Goal: Transaction & Acquisition: Download file/media

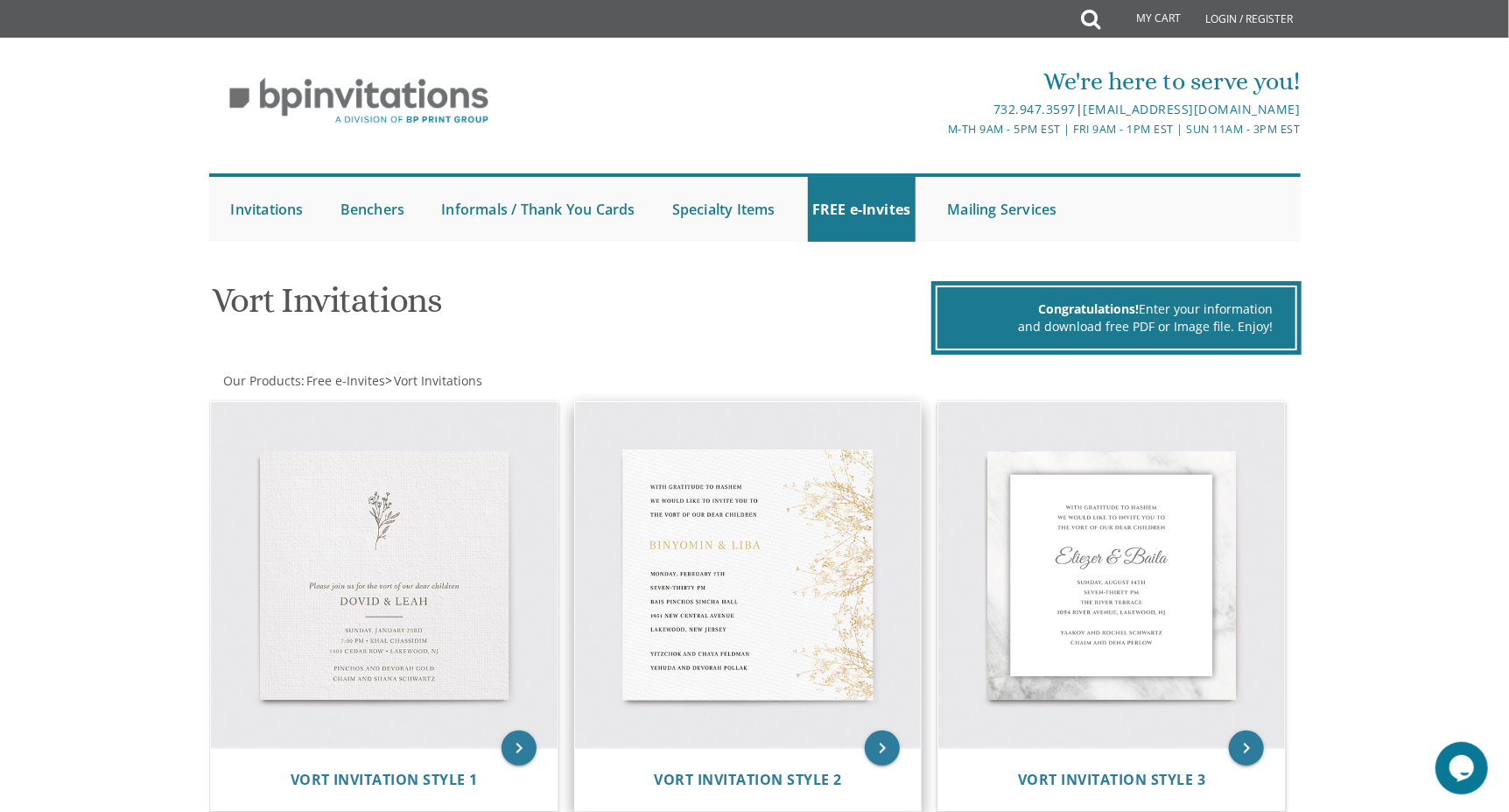
click at [768, 509] on img at bounding box center [749, 575] width 347 height 347
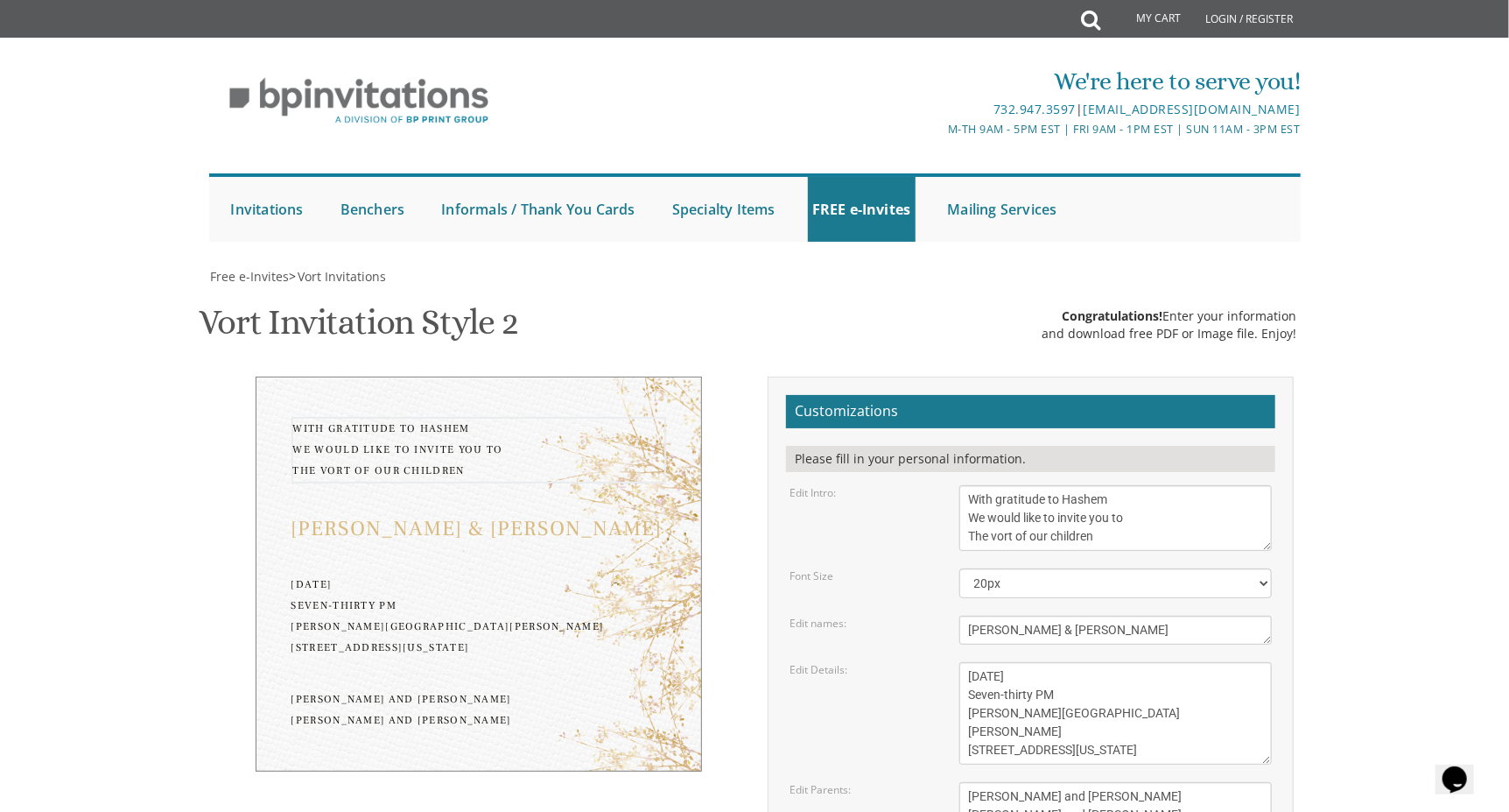
click at [1066, 517] on textarea "With gratitude to Hashem We would like to invite you to The vort of our children" at bounding box center [1116, 518] width 314 height 66
click at [997, 529] on textarea "With gratitude to Hashem We would like to invite you to The vort of our children" at bounding box center [1116, 518] width 314 height 66
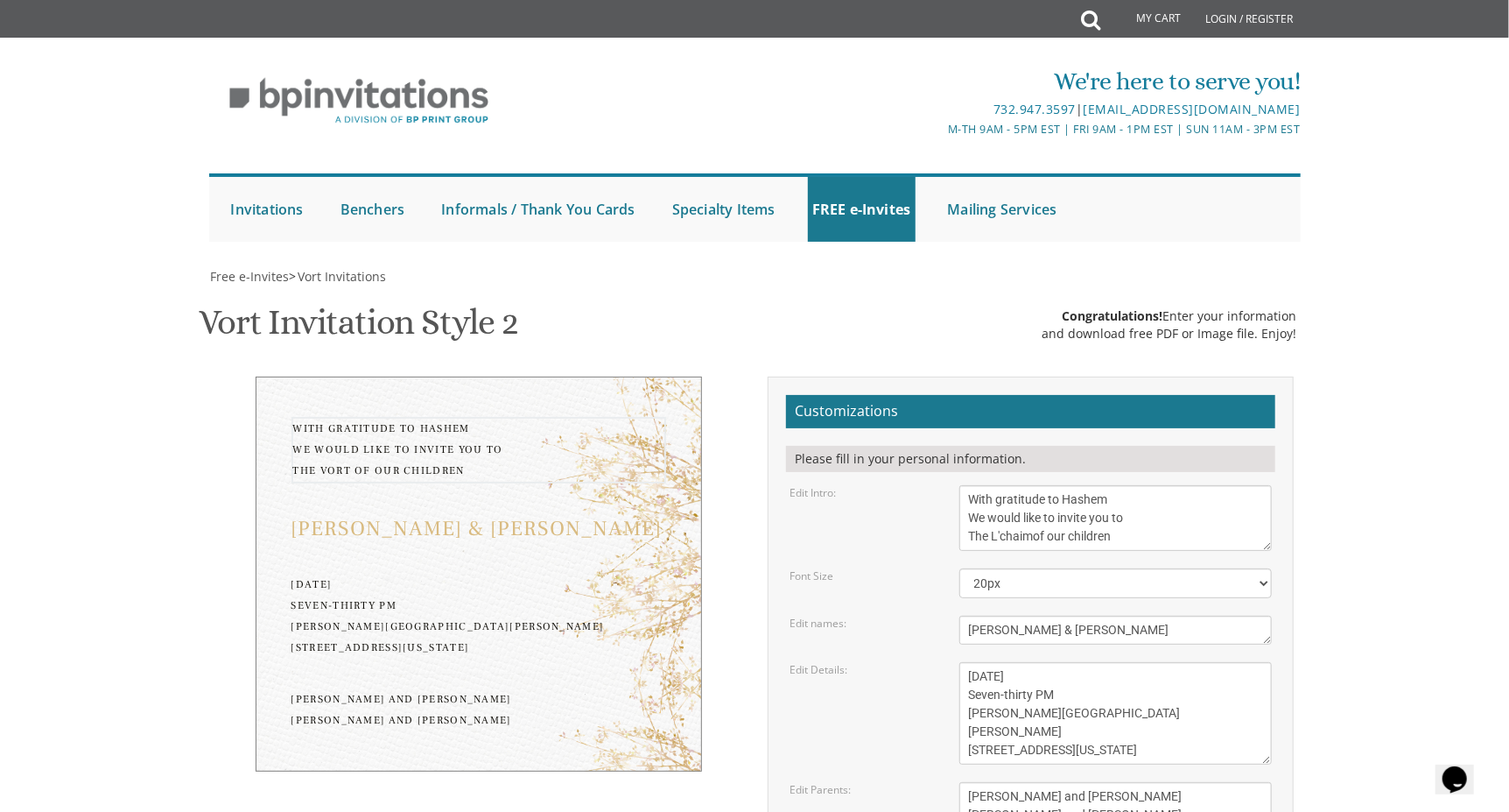
type textarea "With gratitude to Hashem We would like to invite you to The L'chaimof our child…"
click at [1000, 615] on textarea "[PERSON_NAME] & [PERSON_NAME]" at bounding box center [1116, 629] width 314 height 29
type textarea "[PERSON_NAME] & [PERSON_NAME]"
click at [980, 662] on textarea "[DATE] Seven-thirty PM [PERSON_NAME][GEOGRAPHIC_DATA][PERSON_NAME] [STREET_ADDR…" at bounding box center [1116, 713] width 314 height 102
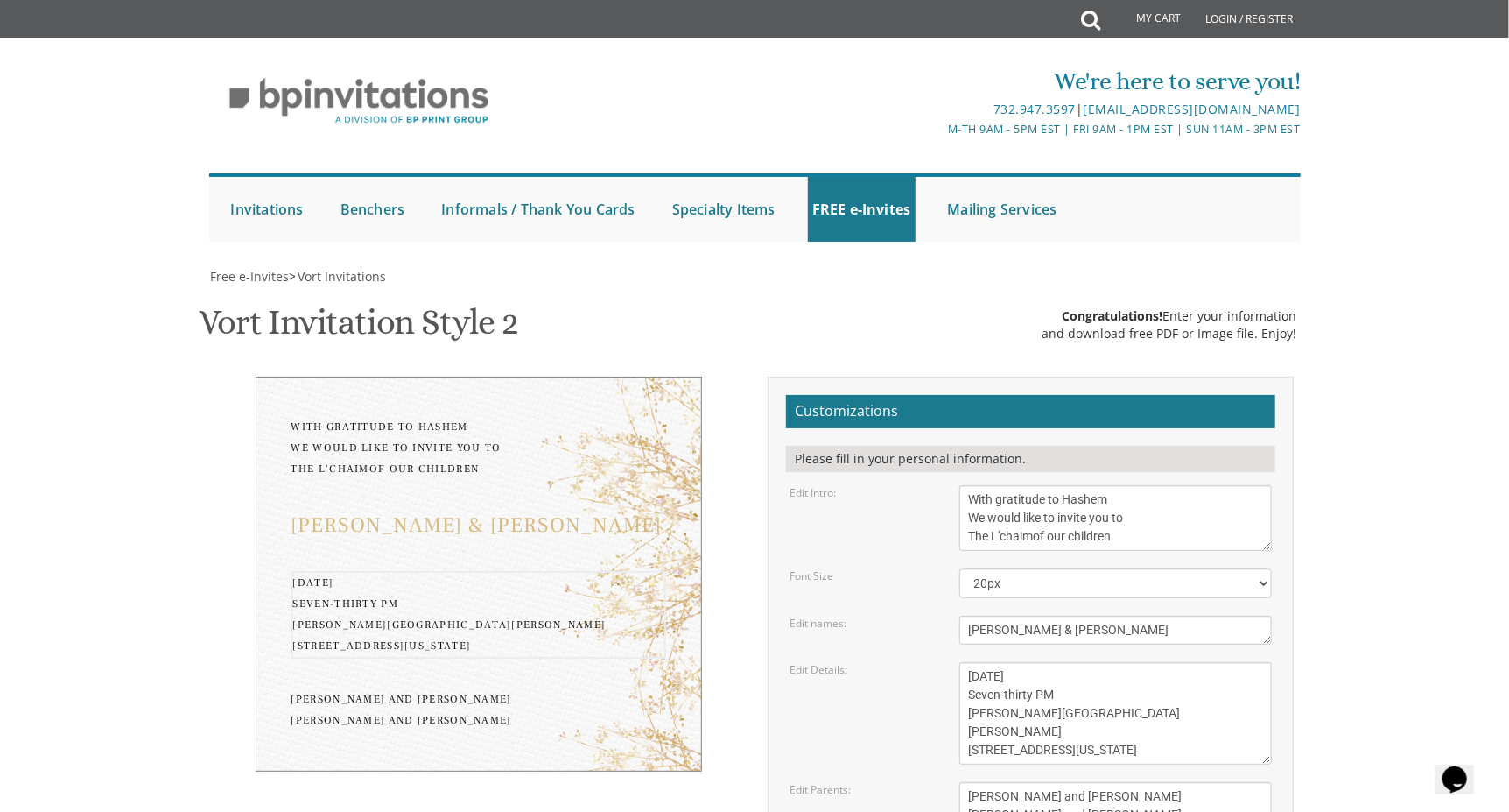
click at [980, 662] on textarea "[DATE] Seven-thirty PM [PERSON_NAME][GEOGRAPHIC_DATA][PERSON_NAME] [STREET_ADDR…" at bounding box center [1116, 713] width 314 height 102
type textarea "[DATE] Seven-Nine PM [STREET_ADDRESS][US_STATE]"
click at [988, 781] on textarea "[PERSON_NAME] and [PERSON_NAME] [PERSON_NAME] and [PERSON_NAME]" at bounding box center [1116, 805] width 314 height 47
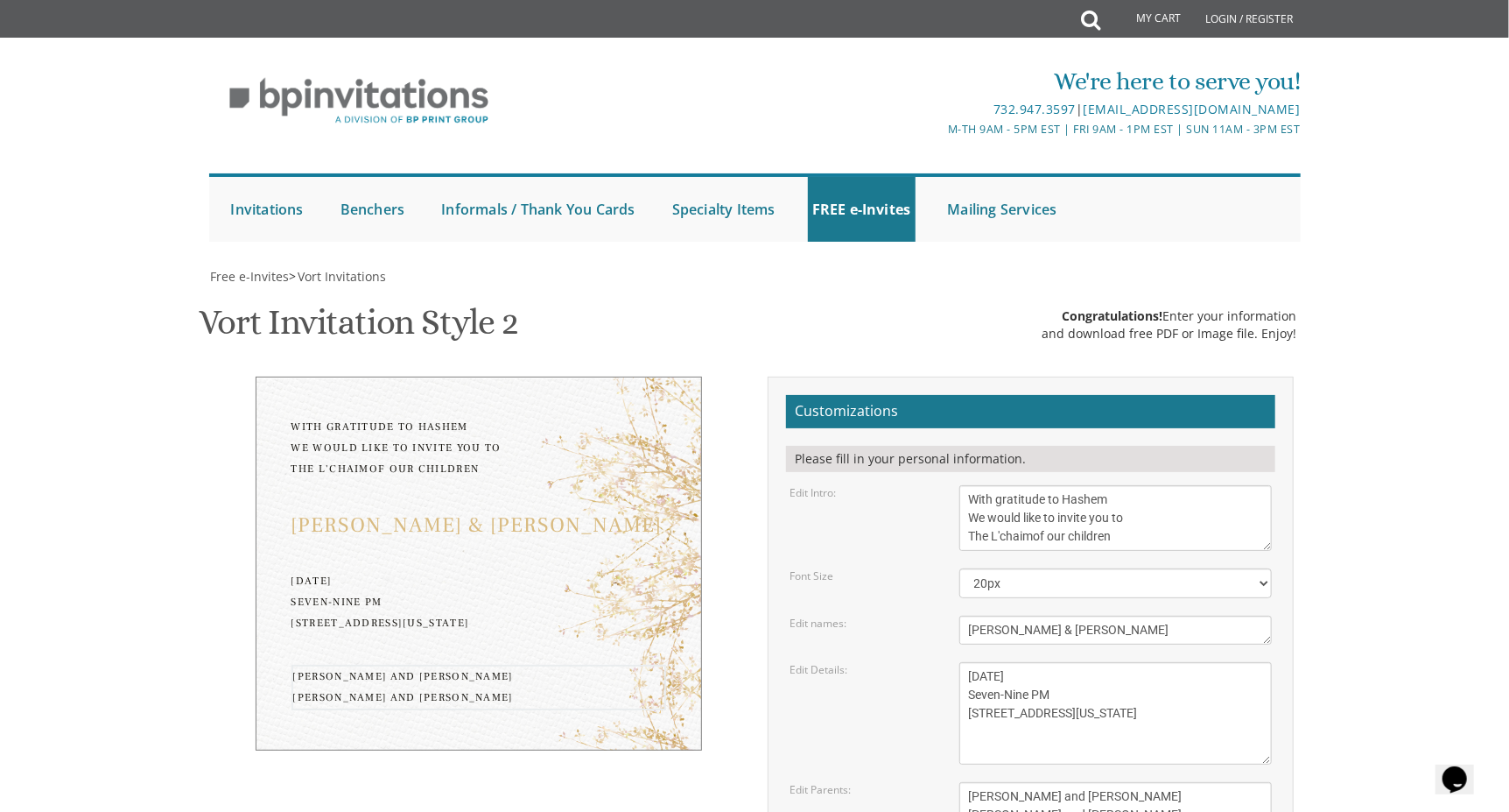
drag, startPoint x: 988, startPoint y: 465, endPoint x: 1122, endPoint y: 467, distance: 134.0
click at [1122, 781] on textarea "[PERSON_NAME] and [PERSON_NAME] [PERSON_NAME] and [PERSON_NAME]" at bounding box center [1116, 805] width 314 height 47
click at [1126, 781] on textarea "[PERSON_NAME] and [PERSON_NAME] [PERSON_NAME] and [PERSON_NAME]" at bounding box center [1116, 805] width 314 height 47
type textarea "[PERSON_NAME] and [PERSON_NAME] [PERSON_NAME] and [PERSON_NAME]"
click at [975, 662] on textarea "[DATE] Seven-thirty PM [PERSON_NAME][GEOGRAPHIC_DATA][PERSON_NAME] [STREET_ADDR…" at bounding box center [1116, 713] width 314 height 102
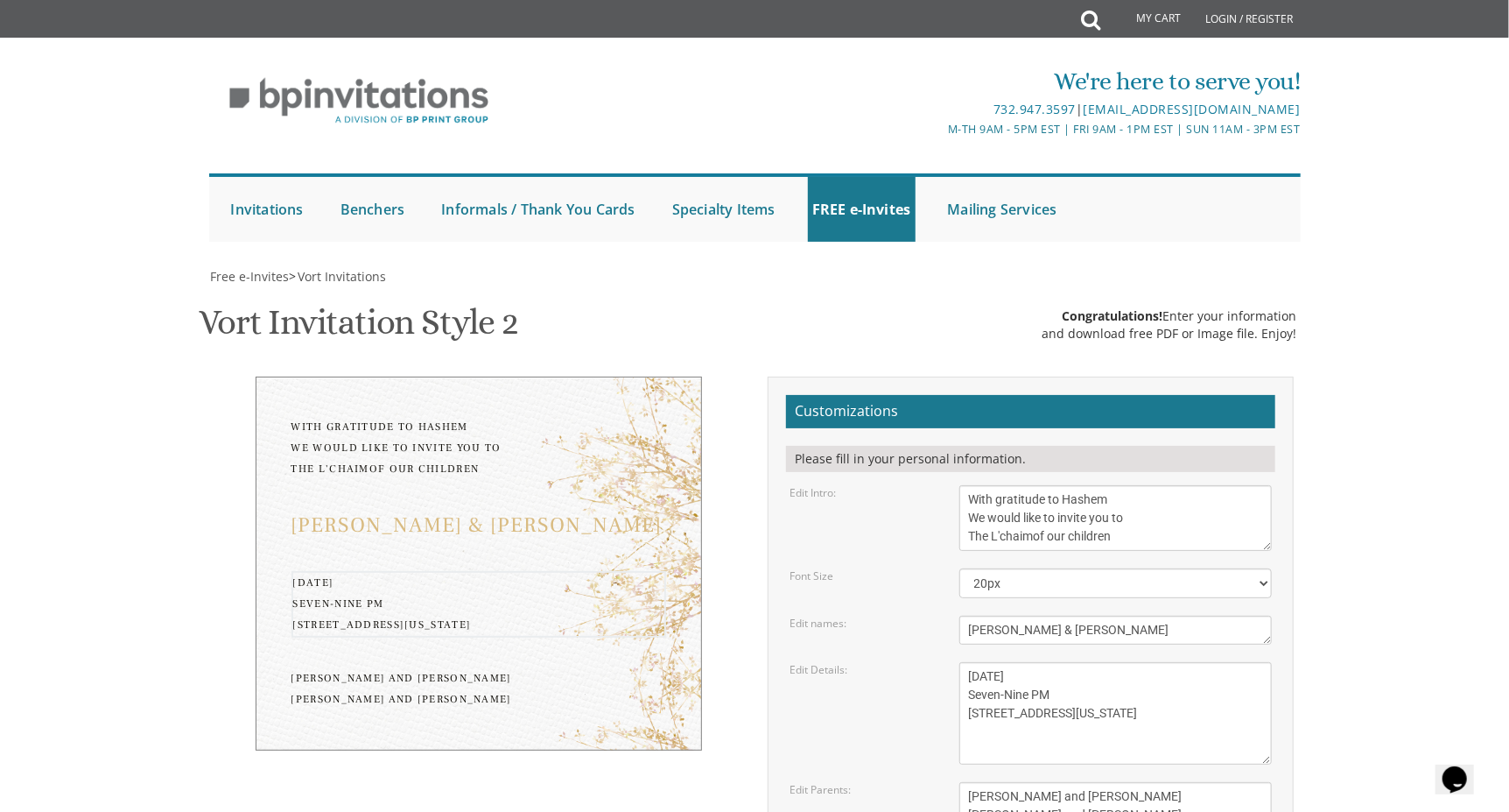
click at [975, 662] on textarea "[DATE] Seven-thirty PM [PERSON_NAME][GEOGRAPHIC_DATA][PERSON_NAME] [STREET_ADDR…" at bounding box center [1116, 713] width 314 height 102
type textarea "[DATE] 7:00PM -9:00PM [STREET_ADDRESS][US_STATE]"
click at [1133, 781] on textarea "[PERSON_NAME] and [PERSON_NAME] [PERSON_NAME] and [PERSON_NAME]" at bounding box center [1116, 805] width 314 height 47
click at [987, 781] on textarea "[PERSON_NAME] and [PERSON_NAME] [PERSON_NAME] and [PERSON_NAME]" at bounding box center [1116, 805] width 314 height 47
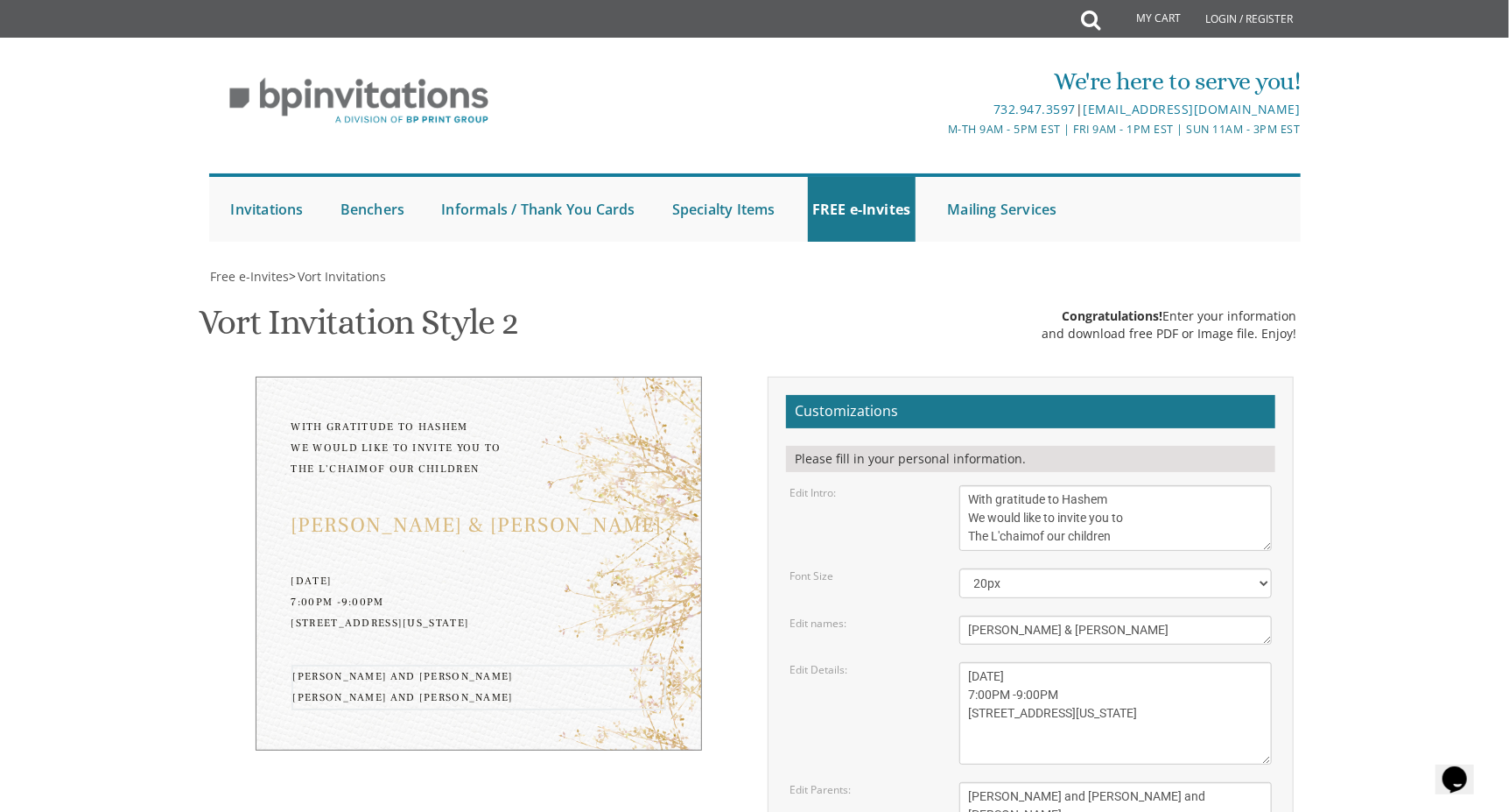
type textarea "[PERSON_NAME] and [PERSON_NAME] and [PERSON_NAME]"
click at [1386, 587] on body "My Cart Total: View Cart Item(s) Submit My Cart Total: View Cart Item(s) Login …" at bounding box center [754, 740] width 1509 height 1479
click at [1033, 485] on textarea "With gratitude to Hashem We would like to invite you to The vort of our children" at bounding box center [1116, 518] width 314 height 66
type textarea "With gratitude to Hashem We would like to invite you to The L'[PERSON_NAME] of …"
click at [1509, 481] on body "My Cart Total: View Cart Item(s) Submit My Cart Total: View Cart Item(s) Login …" at bounding box center [754, 740] width 1509 height 1479
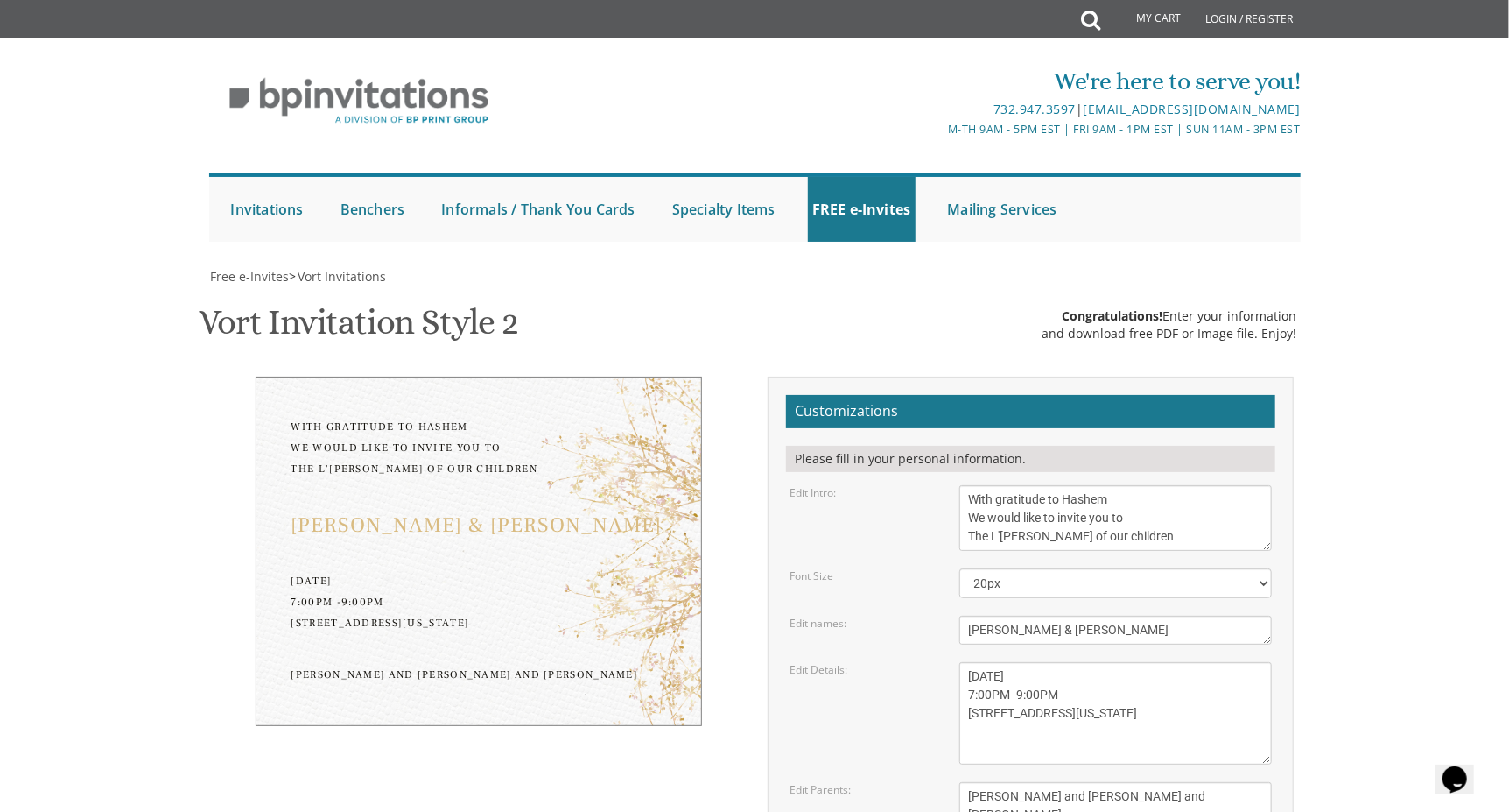
type input "[EMAIL_ADDRESS][DOMAIN_NAME]"
